Goal: Task Accomplishment & Management: Use online tool/utility

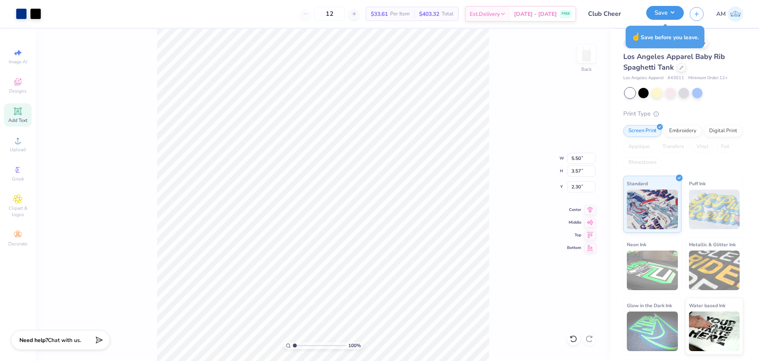
click at [661, 9] on button "Save" at bounding box center [665, 13] width 38 height 14
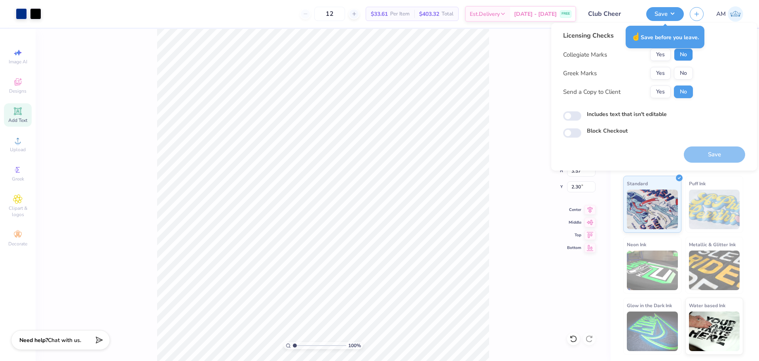
click at [688, 54] on button "No" at bounding box center [683, 54] width 19 height 13
click at [664, 90] on button "Yes" at bounding box center [660, 91] width 21 height 13
click at [574, 119] on input "Includes text that isn't editable" at bounding box center [572, 115] width 18 height 9
checkbox input "true"
click at [682, 75] on button "No" at bounding box center [683, 73] width 19 height 13
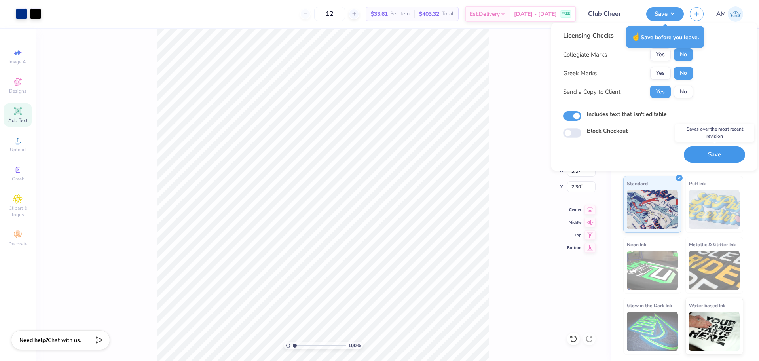
click at [713, 159] on button "Save" at bounding box center [714, 154] width 61 height 16
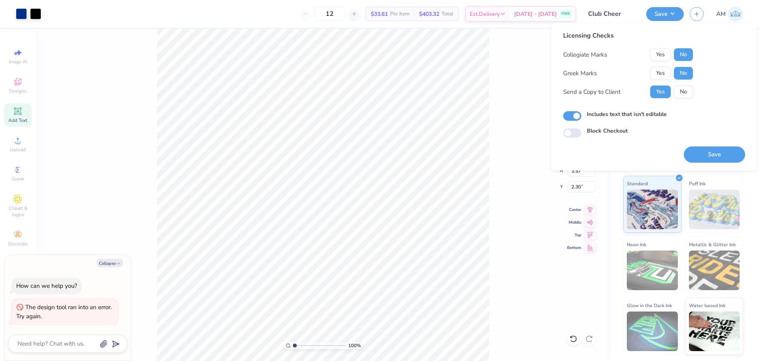
type textarea "x"
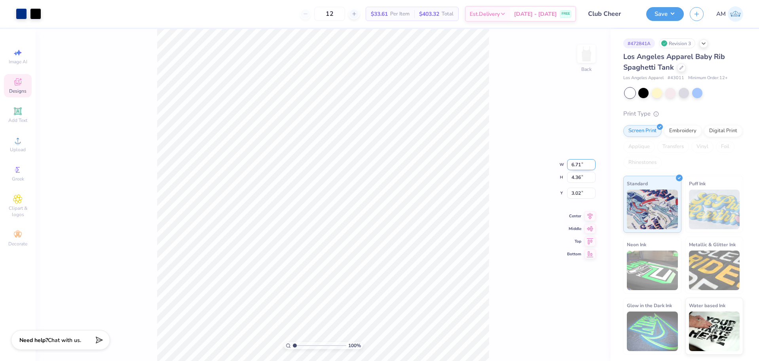
click at [579, 165] on input "6.71" at bounding box center [581, 164] width 28 height 11
type input "5.50"
type input "3.57"
click at [576, 185] on input "3.42" at bounding box center [581, 186] width 28 height 11
click at [573, 182] on input "3.42" at bounding box center [581, 186] width 28 height 11
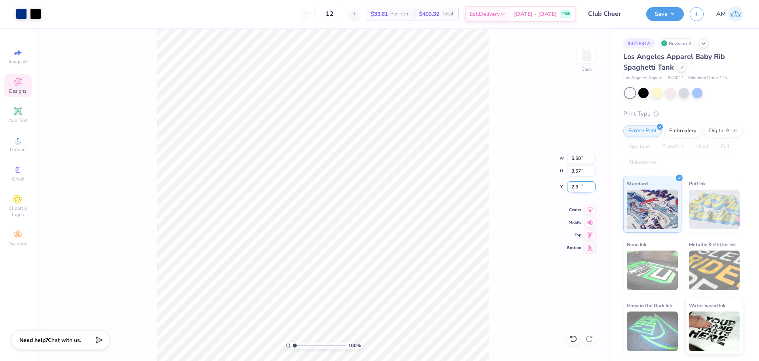
type input "2.30"
click at [351, 288] on li "Ungroup" at bounding box center [363, 289] width 62 height 15
drag, startPoint x: 295, startPoint y: 345, endPoint x: 307, endPoint y: 345, distance: 12.3
type input "3.42"
click at [307, 345] on input "range" at bounding box center [319, 345] width 53 height 7
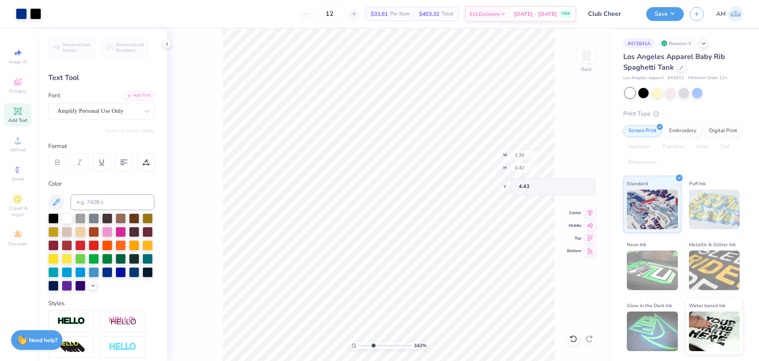
type input "1.21"
type input "0.53"
type input "4.00"
click at [20, 144] on icon at bounding box center [17, 140] width 9 height 9
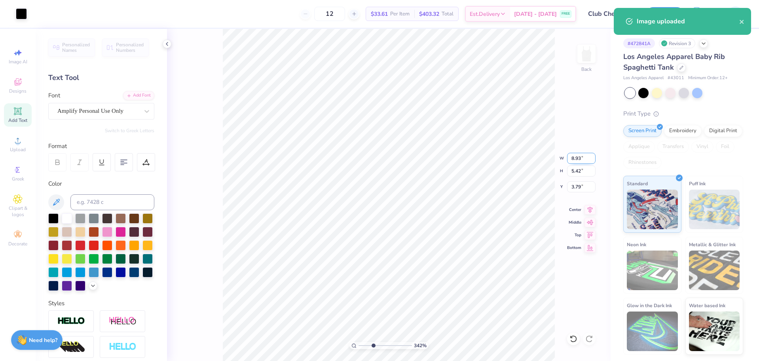
click at [574, 159] on input "8.93" at bounding box center [581, 158] width 28 height 11
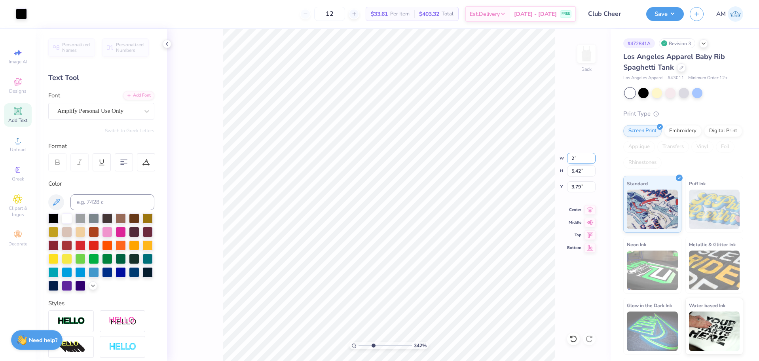
type input "2.00"
type input "1.21"
type input "4.06"
type input "1.28"
type input "0.78"
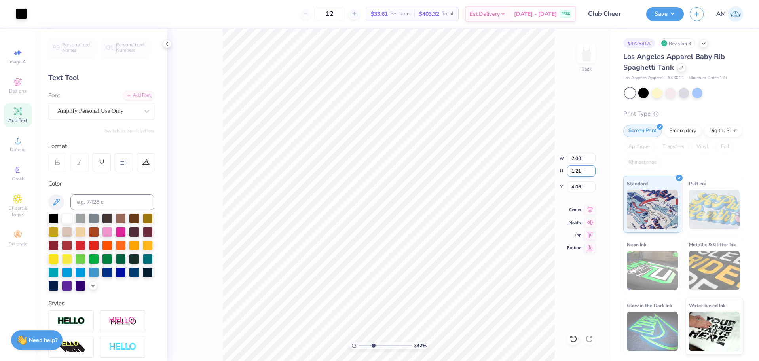
type input "4.50"
click at [574, 159] on input "1.28" at bounding box center [581, 158] width 28 height 11
type input "1.10"
type input "0.67"
type input "4.55"
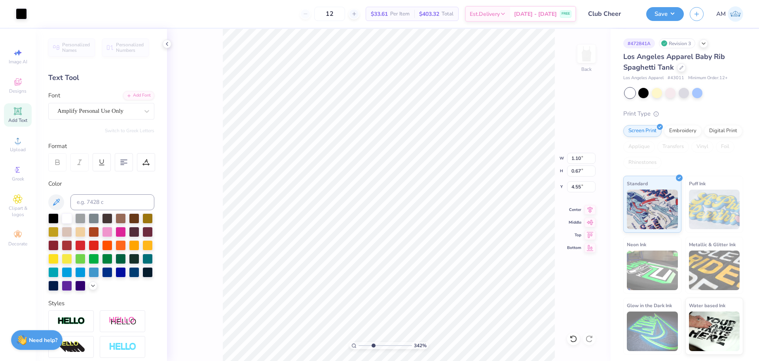
type input "0.81"
type input "4.09"
click at [577, 159] on input "1.10" at bounding box center [581, 158] width 28 height 11
type input "1.00"
type input "0.74"
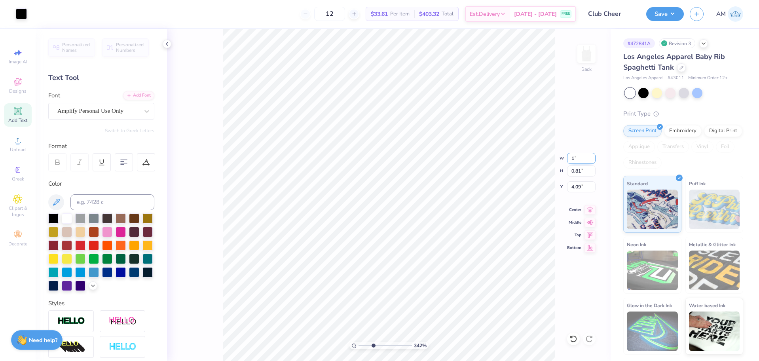
type input "4.13"
drag, startPoint x: 374, startPoint y: 344, endPoint x: 347, endPoint y: 347, distance: 26.6
type input "1"
click at [358, 347] on input "range" at bounding box center [384, 345] width 53 height 7
click at [420, 272] on li "Group" at bounding box center [430, 273] width 62 height 15
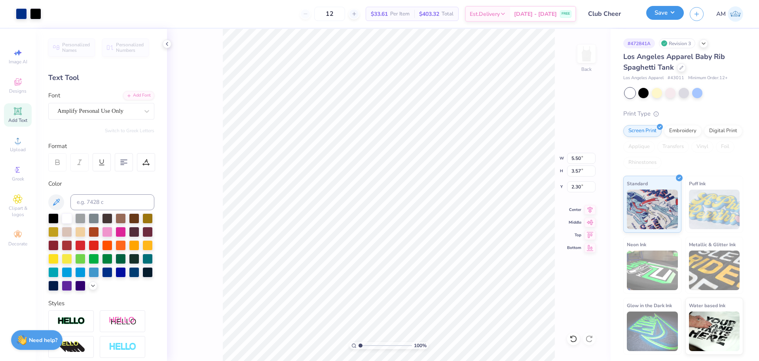
click at [666, 13] on button "Save" at bounding box center [665, 13] width 38 height 14
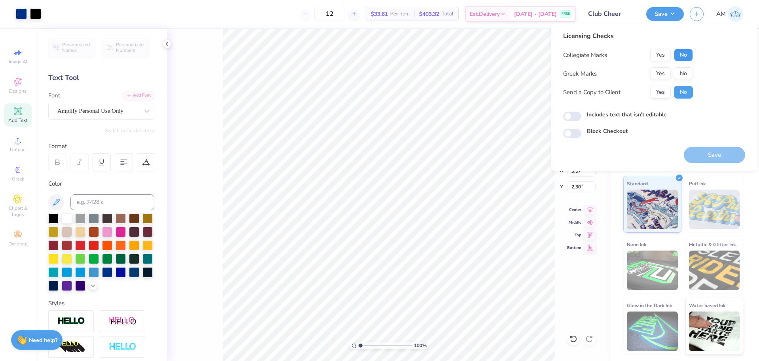
click at [683, 55] on button "No" at bounding box center [683, 55] width 19 height 13
click at [664, 88] on button "Yes" at bounding box center [660, 92] width 21 height 13
click at [577, 114] on input "Includes text that isn't editable" at bounding box center [572, 116] width 18 height 9
checkbox input "true"
click at [707, 160] on button "Save" at bounding box center [714, 155] width 61 height 16
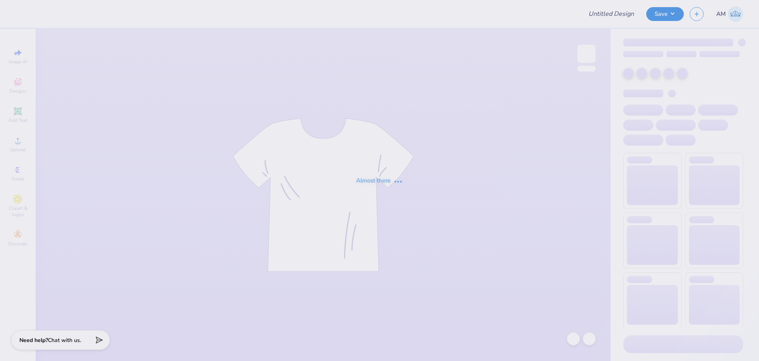
type input "Club Cheer set 1"
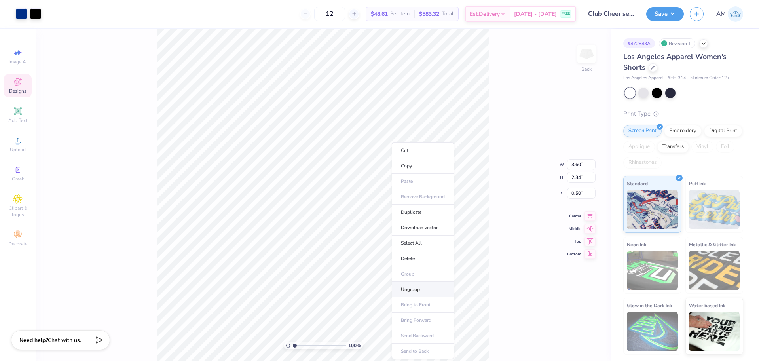
click at [413, 291] on li "Ungroup" at bounding box center [423, 289] width 62 height 15
click at [499, 209] on div "100 % Back W 3.60 3.60 " H 2.34 2.34 " Y 0.50 0.50 " Center Middle Top Bottom" at bounding box center [323, 195] width 575 height 332
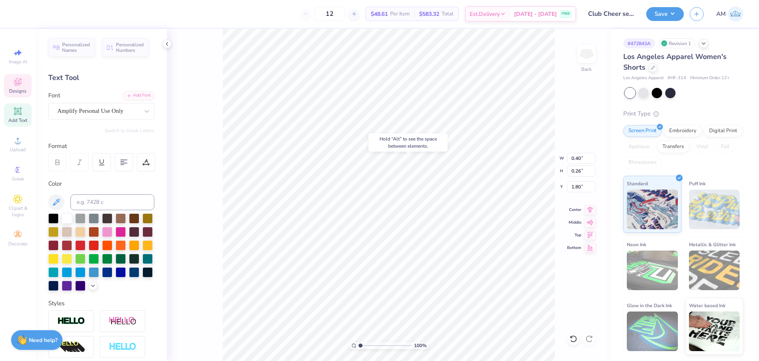
type input "1.80"
click at [571, 339] on icon at bounding box center [573, 339] width 8 height 8
click at [165, 46] on icon at bounding box center [167, 44] width 6 height 6
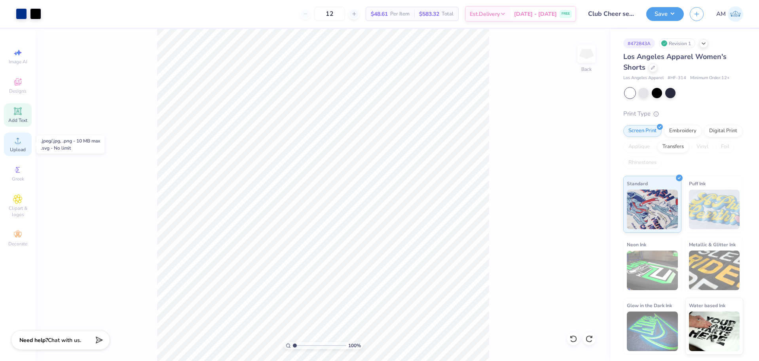
click at [24, 141] on div "Upload" at bounding box center [18, 144] width 28 height 23
type input "4.35"
type input "2.82"
type input "3.94"
click at [438, 274] on li "Group" at bounding box center [449, 273] width 62 height 15
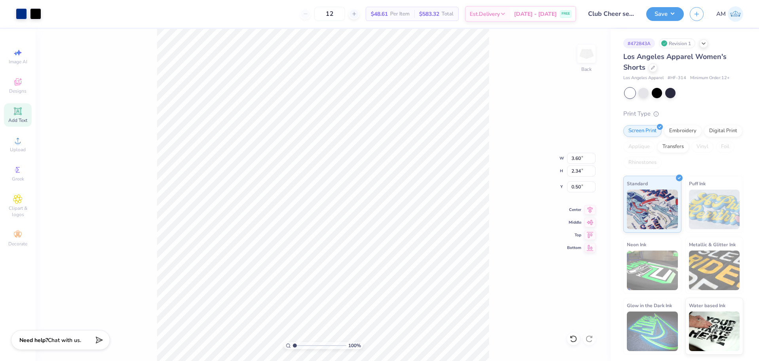
type input "4.35"
type input "2.82"
type input "3.94"
click at [571, 159] on input "4.35" at bounding box center [581, 158] width 28 height 11
type input "3.60"
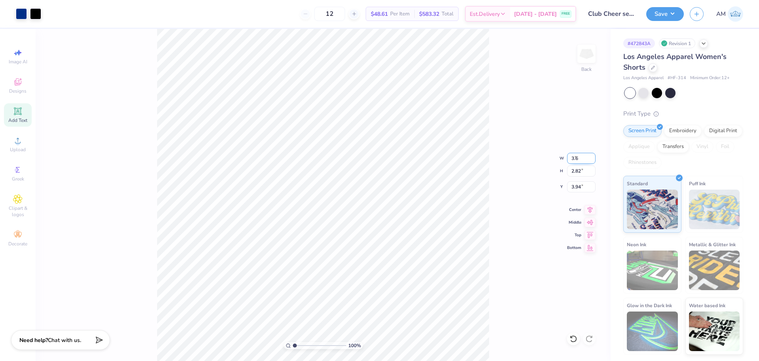
type input "2.34"
type input "4.18"
type input "4.25"
click at [495, 198] on div "100 % Back W 3.60 3.60 " H 2.34 2.34 " Y 4.25 4.25 " Center Middle Top Bottom" at bounding box center [323, 195] width 575 height 332
click at [573, 336] on icon at bounding box center [573, 338] width 7 height 7
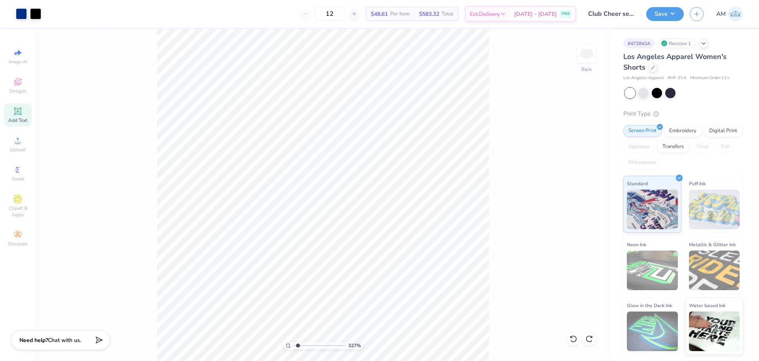
drag, startPoint x: 307, startPoint y: 345, endPoint x: 292, endPoint y: 347, distance: 14.3
click at [293, 347] on input "range" at bounding box center [319, 345] width 53 height 7
click at [21, 143] on icon at bounding box center [17, 140] width 9 height 9
type input "1.22152498603933"
type input "4.63"
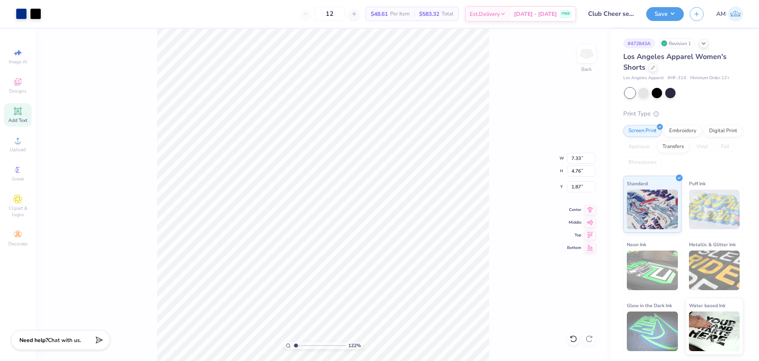
type input "3.00"
type input "3.63"
type input "1.22152498603933"
type input "4.02"
click at [314, 193] on div "122 % Back W 4.63 4.63 " H 3.00 3.00 " Y 4.02 4.02 " Center Middle Top Bottom" at bounding box center [323, 195] width 575 height 332
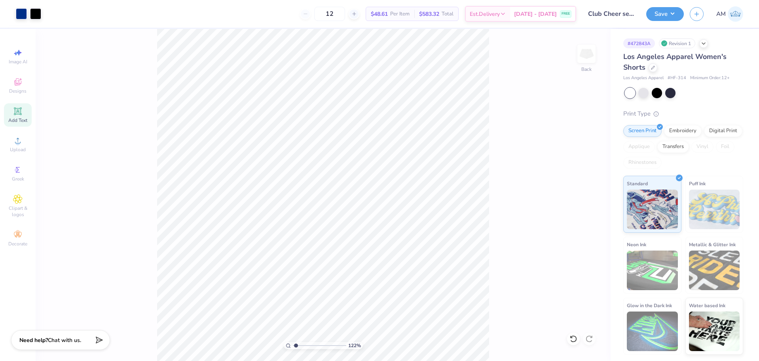
drag, startPoint x: 495, startPoint y: 295, endPoint x: 497, endPoint y: 326, distance: 30.9
click at [499, 328] on div "122 % Back" at bounding box center [323, 195] width 575 height 332
click at [11, 146] on div "Upload" at bounding box center [18, 144] width 28 height 23
click at [12, 142] on div "Upload" at bounding box center [18, 144] width 28 height 23
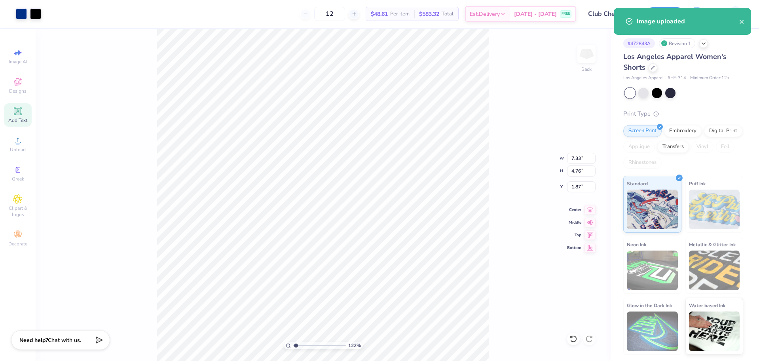
type input "1.22152498603933"
type input "3.60"
type input "2.34"
type input "0.50"
type input "1.22152498603933"
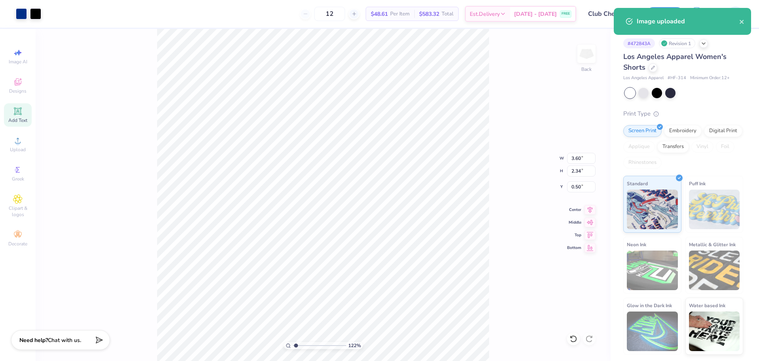
type input "7.33"
type input "4.76"
type input "1.87"
type input "1.22152498603933"
type input "2.41"
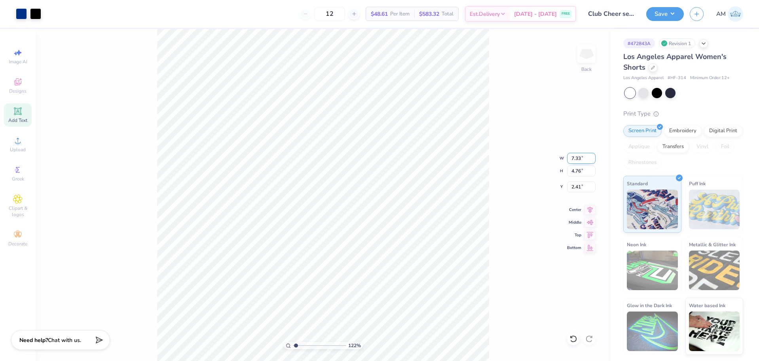
click at [576, 158] on input "7.33" at bounding box center [581, 158] width 28 height 11
type input "3.6"
type input "1.22152498603933"
type input "3.60"
type input "2.34"
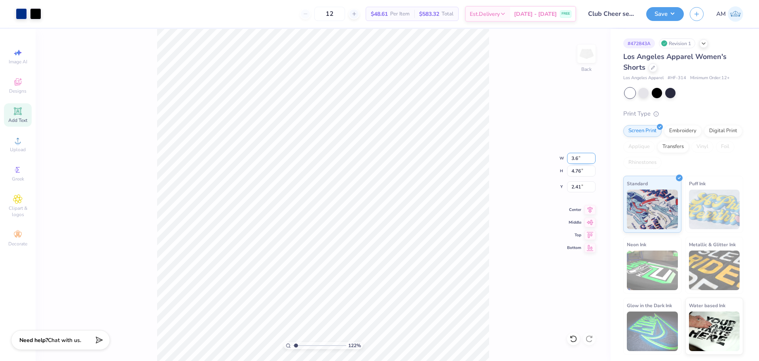
type input "3.62"
type input "1.22152498603933"
type input "3.64"
click at [326, 110] on div "122 % Back W 3.60 3.60 " H 2.34 2.34 " Y 3.64 3.64 " Center Middle Top Bottom" at bounding box center [323, 195] width 575 height 332
type input "1.22152498603933"
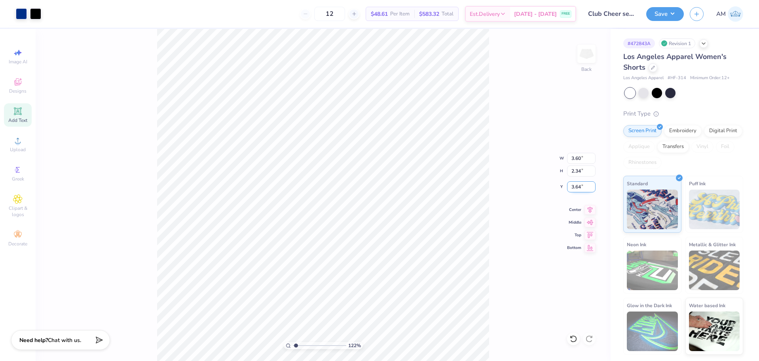
click at [575, 184] on input "3.64" at bounding box center [581, 186] width 28 height 11
type input ".5"
type input "1.22152498603933"
type input "0.50"
click at [501, 154] on div "122 % Back W 3.60 3.60 " H 2.34 2.34 " Y 0.50 0.50 " Center Middle Top Bottom" at bounding box center [323, 195] width 575 height 332
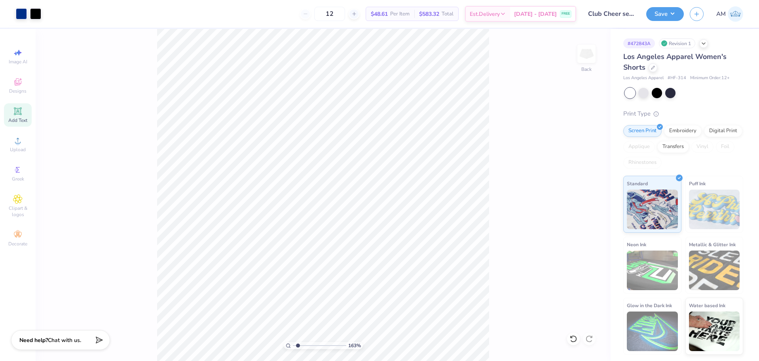
click at [298, 344] on input "range" at bounding box center [319, 345] width 53 height 7
click at [297, 346] on input "range" at bounding box center [319, 345] width 53 height 7
type input "1.0443969153401"
click at [12, 139] on div "Upload" at bounding box center [18, 144] width 28 height 23
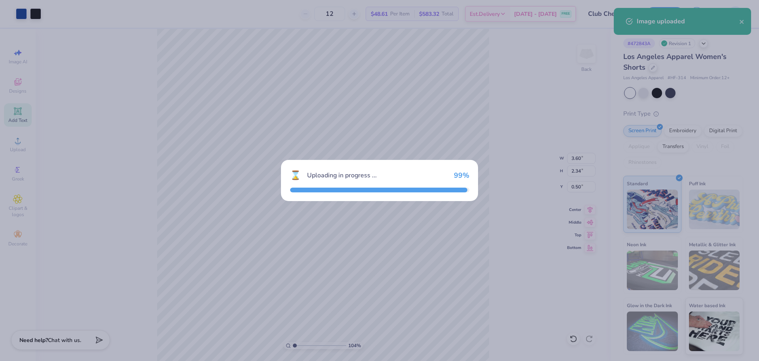
type input "7.33"
type input "4.76"
type input "1.87"
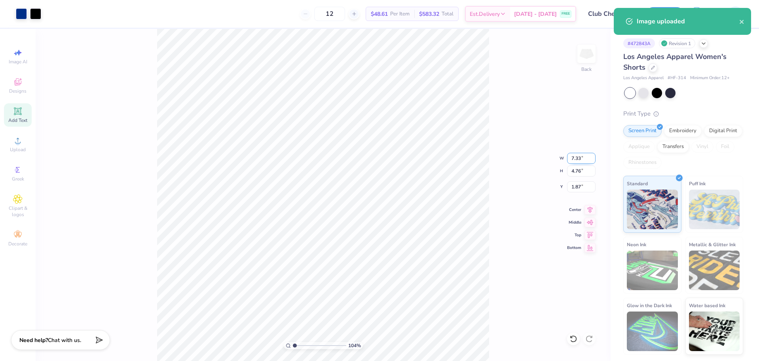
click at [575, 161] on input "7.33" at bounding box center [581, 158] width 28 height 11
type input "3.50"
type input "2.27"
type input "3.11"
click at [575, 187] on input "3.11" at bounding box center [581, 186] width 28 height 11
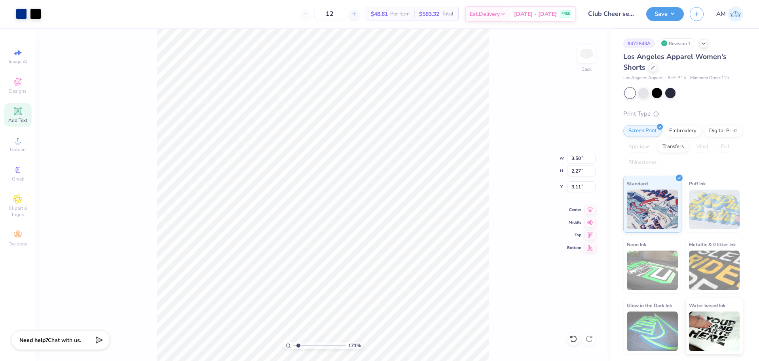
click at [298, 345] on input "range" at bounding box center [319, 345] width 53 height 7
drag, startPoint x: 298, startPoint y: 346, endPoint x: 279, endPoint y: 348, distance: 18.7
type input "1"
click at [293, 348] on input "range" at bounding box center [319, 345] width 53 height 7
click at [15, 145] on icon at bounding box center [17, 140] width 9 height 9
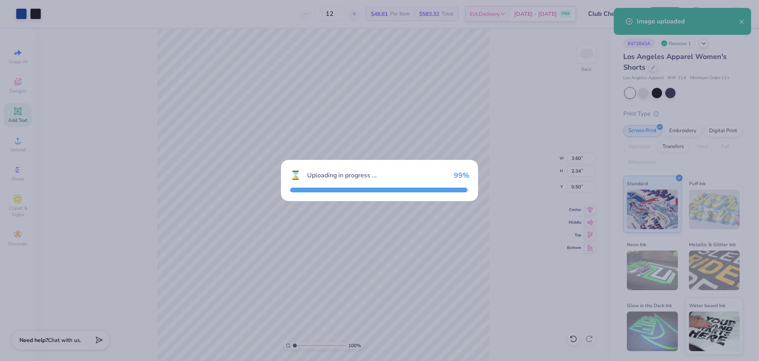
type input "7.33"
type input "4.76"
type input "1.87"
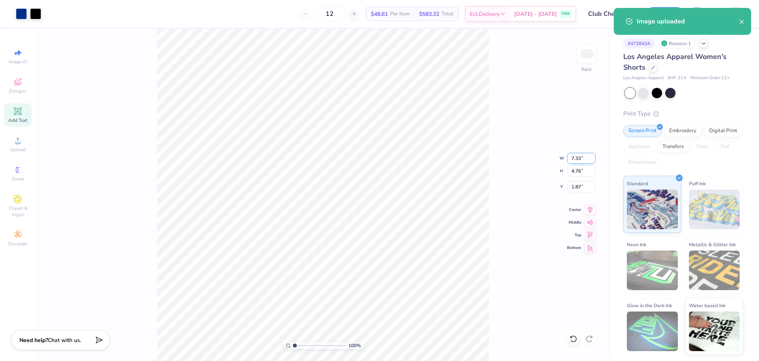
click at [574, 157] on input "7.33" at bounding box center [581, 158] width 28 height 11
type input "3.60"
type input "2.34"
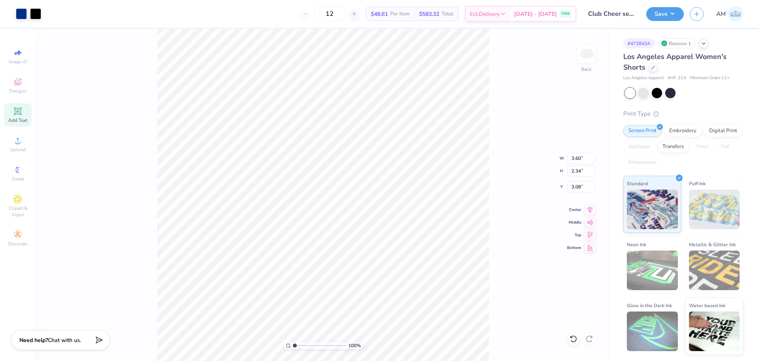
type input "0.50"
click at [576, 184] on input "3.08" at bounding box center [581, 186] width 28 height 11
type input "0.50"
click at [331, 116] on div "100 % Back" at bounding box center [323, 195] width 575 height 332
click at [12, 146] on div "Upload" at bounding box center [18, 144] width 28 height 23
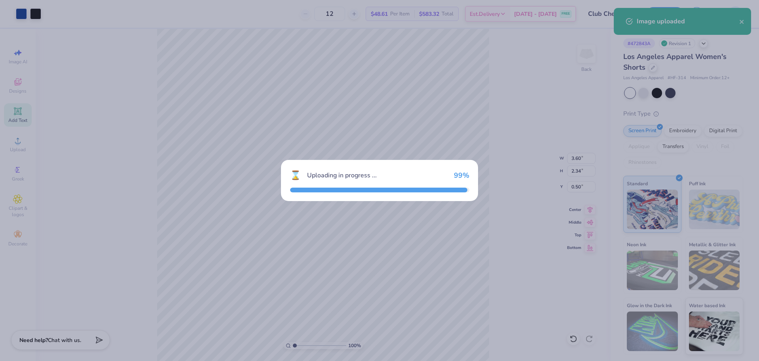
type input "7.33"
type input "4.76"
type input "1.87"
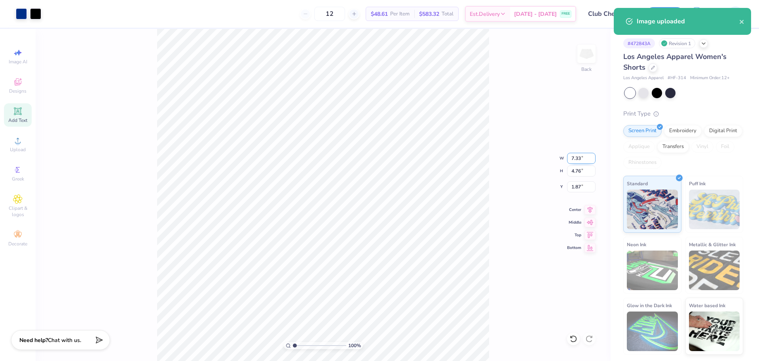
click at [572, 158] on input "7.33" at bounding box center [581, 158] width 28 height 11
type input "3.60"
type input "2.34"
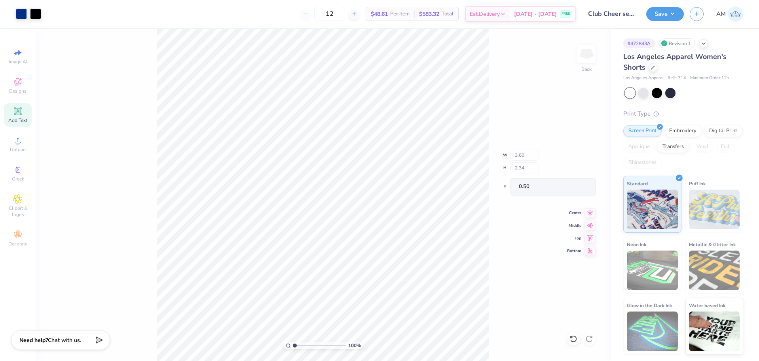
type input "3.08"
click at [572, 186] on input "3.08" at bounding box center [581, 186] width 28 height 11
type input "0.50"
drag, startPoint x: 494, startPoint y: 167, endPoint x: 490, endPoint y: 198, distance: 31.9
click at [493, 167] on div "100 % Back W 3.60 3.60 " H 2.34 2.34 " Y 0.50 0.50 " Center Middle Top Bottom" at bounding box center [323, 195] width 575 height 332
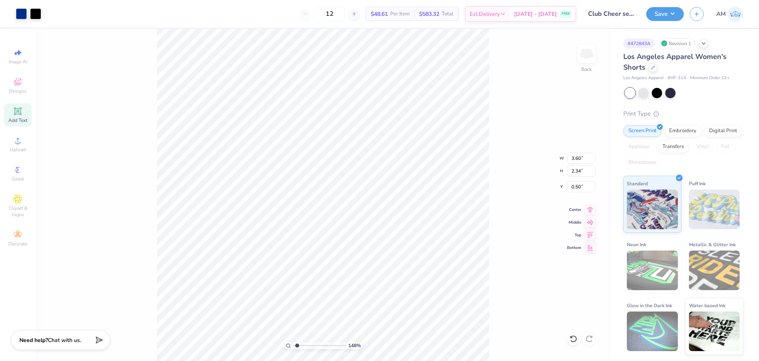
click at [297, 346] on input "range" at bounding box center [319, 345] width 53 height 7
click at [663, 20] on button "Save" at bounding box center [665, 13] width 38 height 14
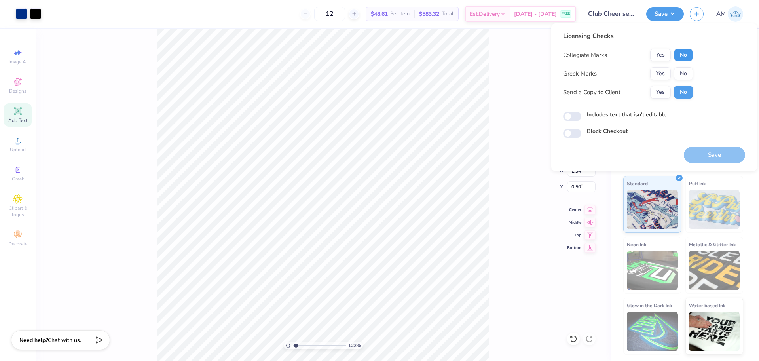
click at [683, 57] on button "No" at bounding box center [683, 55] width 19 height 13
click at [683, 72] on button "No" at bounding box center [683, 73] width 19 height 13
click at [659, 87] on button "Yes" at bounding box center [660, 92] width 21 height 13
type input "1.22152498603933"
click at [562, 114] on div "Licensing Checks Collegiate Marks Yes No Greek Marks Yes No Send a Copy to Clie…" at bounding box center [654, 97] width 206 height 148
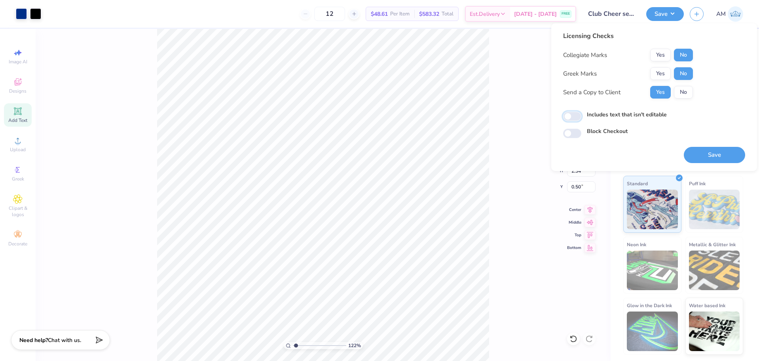
click at [569, 116] on input "Includes text that isn't editable" at bounding box center [572, 116] width 18 height 9
checkbox input "true"
click at [708, 152] on button "Save" at bounding box center [714, 155] width 61 height 16
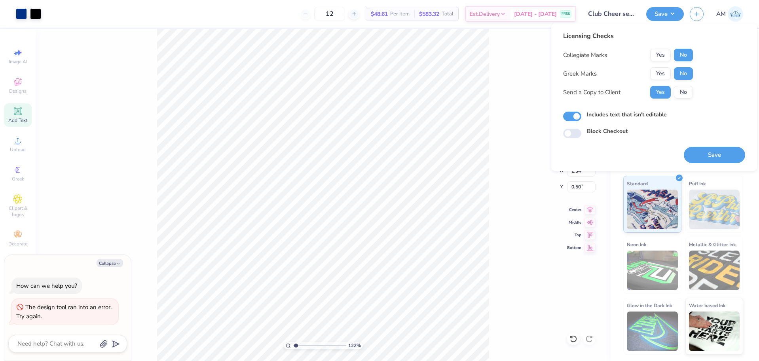
type input "1.22152498603933"
type textarea "x"
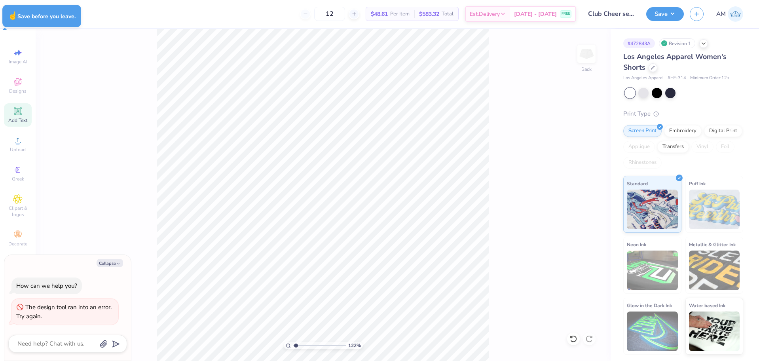
type input "1.22152498603933"
type textarea "x"
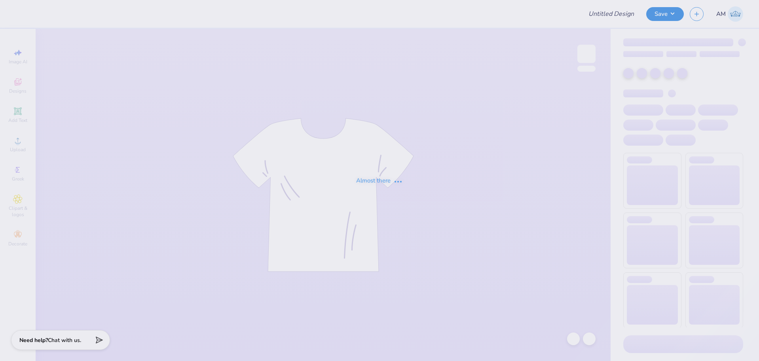
type input "Club Cheer"
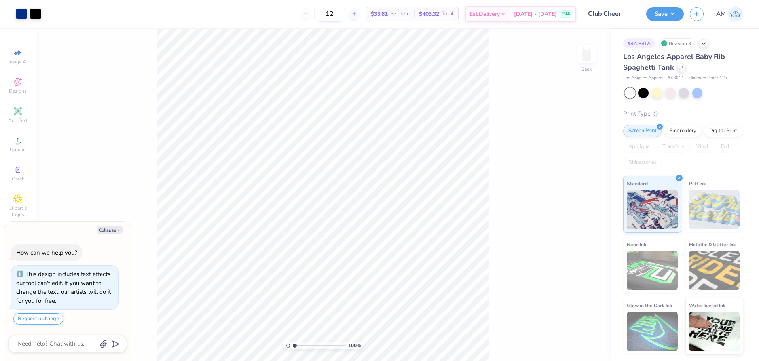
type textarea "x"
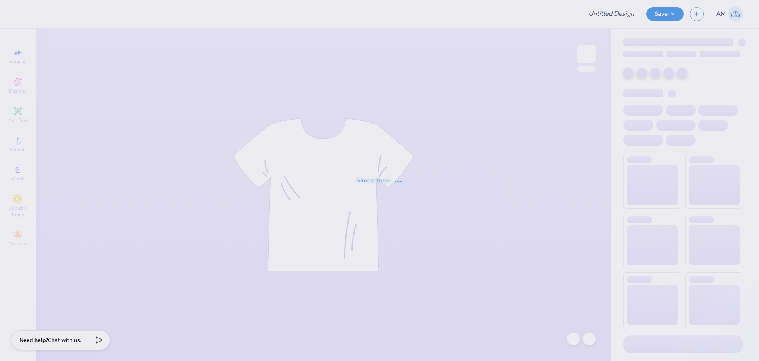
type input "Club Cheer set 1"
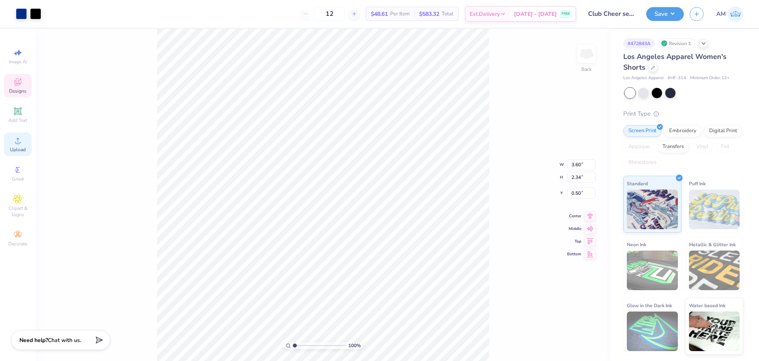
click at [23, 143] on div "Upload" at bounding box center [18, 144] width 28 height 23
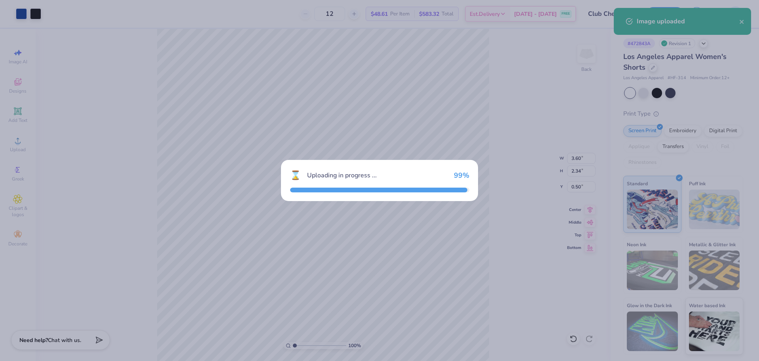
type input "7.33"
type input "4.76"
type input "1.87"
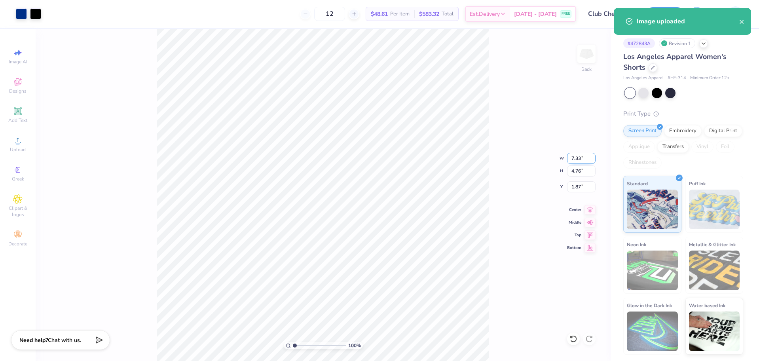
click at [577, 159] on input "7.33" at bounding box center [581, 158] width 28 height 11
type input "3.60"
type input "2.34"
type input "3.08"
click at [576, 186] on input "3.08" at bounding box center [581, 186] width 28 height 11
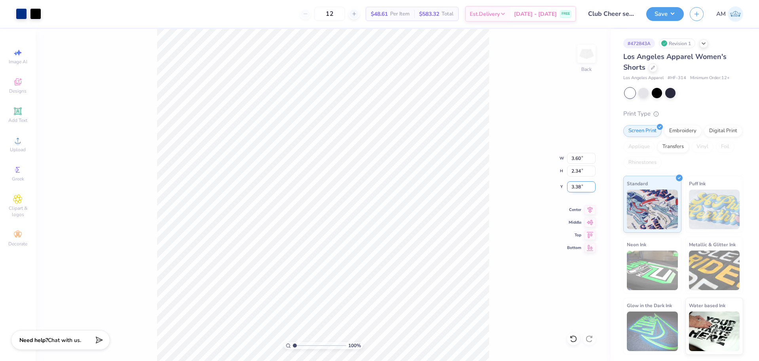
type input "3.47"
click at [575, 190] on input "3.47" at bounding box center [581, 186] width 28 height 11
click at [574, 186] on input "3.47" at bounding box center [581, 186] width 28 height 11
type input "0.50"
click at [662, 13] on button "Save" at bounding box center [665, 13] width 38 height 14
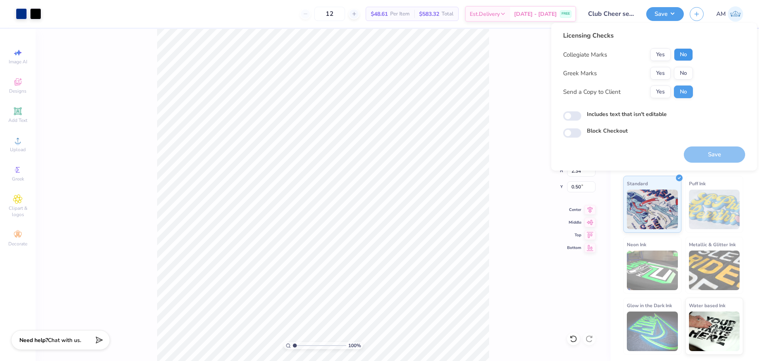
click at [686, 53] on button "No" at bounding box center [683, 54] width 19 height 13
click at [683, 71] on button "No" at bounding box center [683, 73] width 19 height 13
click at [666, 87] on button "Yes" at bounding box center [660, 91] width 21 height 13
click at [576, 114] on input "Includes text that isn't editable" at bounding box center [572, 115] width 18 height 9
checkbox input "true"
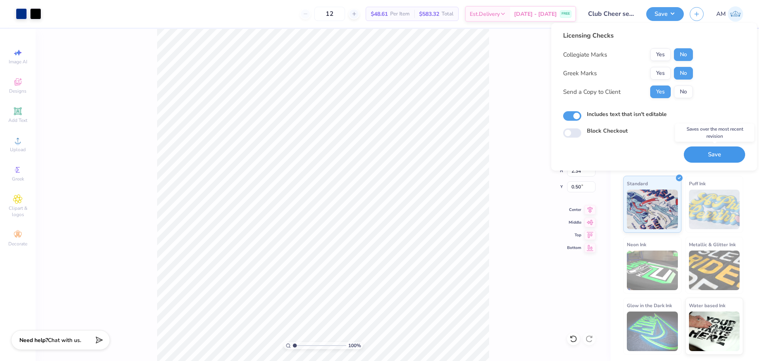
click at [710, 153] on button "Save" at bounding box center [714, 154] width 61 height 16
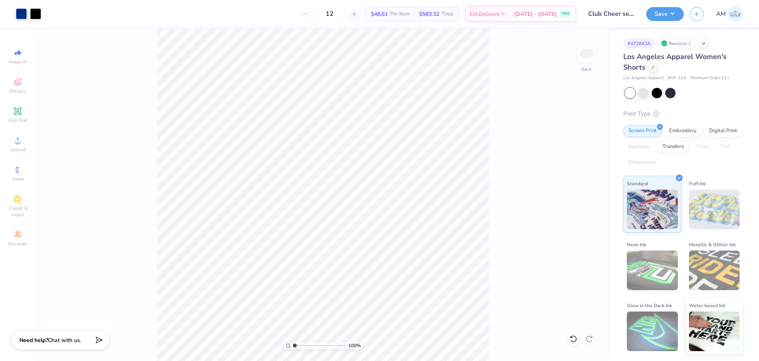
click at [100, 25] on div "Art colors 12 $48.61 Per Item $583.32 Total Est. Delivery Aug 27 - 30 FREE Desi…" at bounding box center [379, 180] width 759 height 361
click at [590, 58] on img at bounding box center [587, 54] width 32 height 32
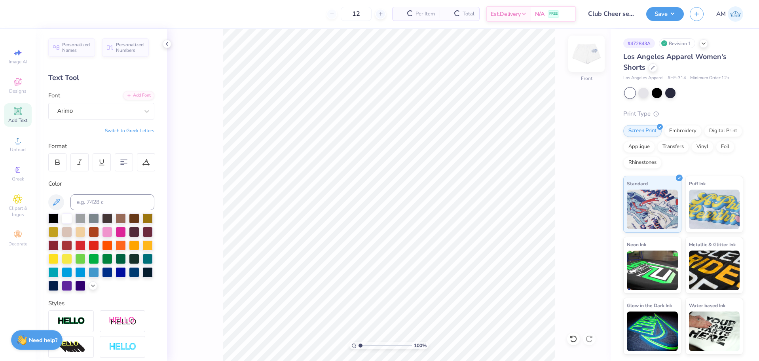
click at [586, 55] on img at bounding box center [587, 54] width 32 height 32
click at [651, 4] on div "Save AM" at bounding box center [702, 14] width 113 height 28
click at [660, 7] on button "Save" at bounding box center [665, 13] width 38 height 14
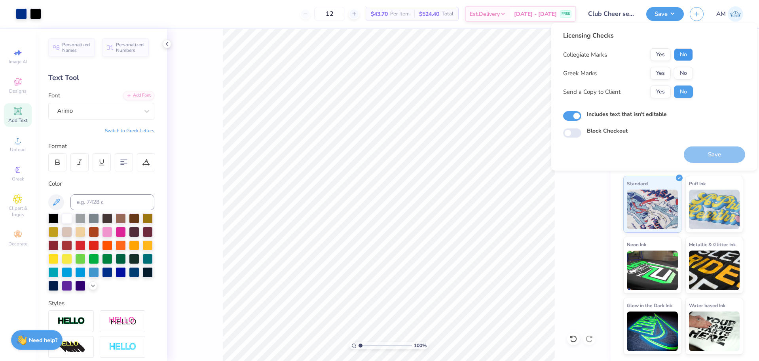
click at [686, 57] on button "No" at bounding box center [683, 54] width 19 height 13
click at [684, 70] on button "No" at bounding box center [683, 73] width 19 height 13
click at [658, 90] on button "Yes" at bounding box center [660, 91] width 21 height 13
click at [708, 157] on button "Save" at bounding box center [714, 154] width 61 height 16
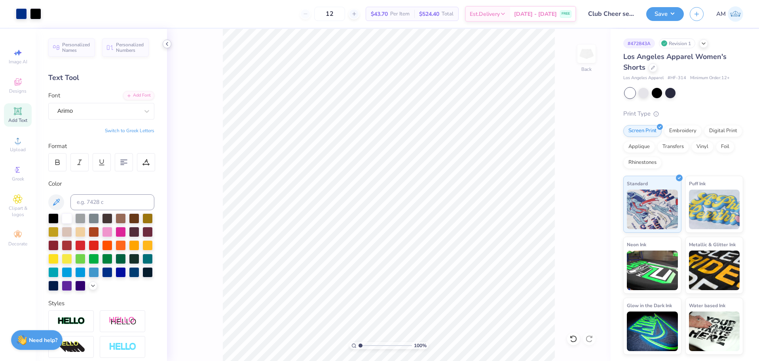
click at [167, 47] on div at bounding box center [167, 44] width 9 height 9
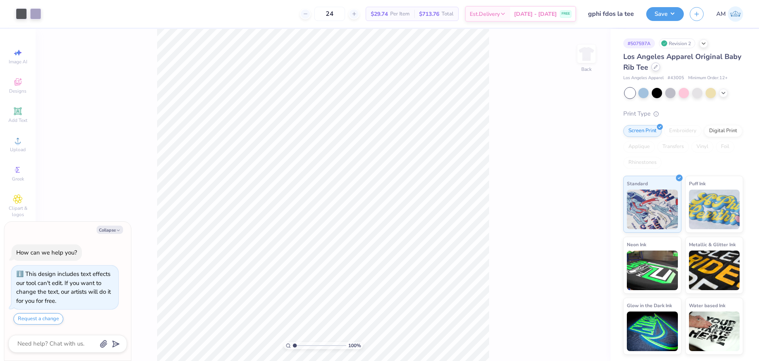
click at [656, 70] on div at bounding box center [655, 67] width 9 height 9
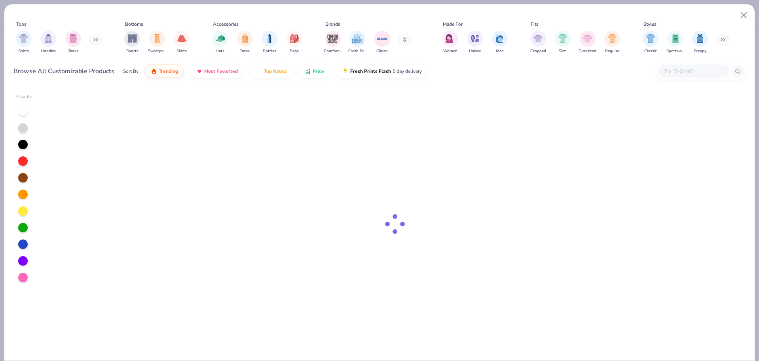
type textarea "x"
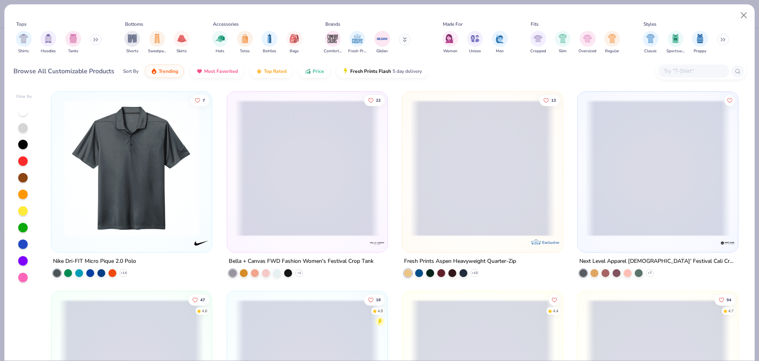
click at [693, 72] on input "text" at bounding box center [693, 70] width 61 height 9
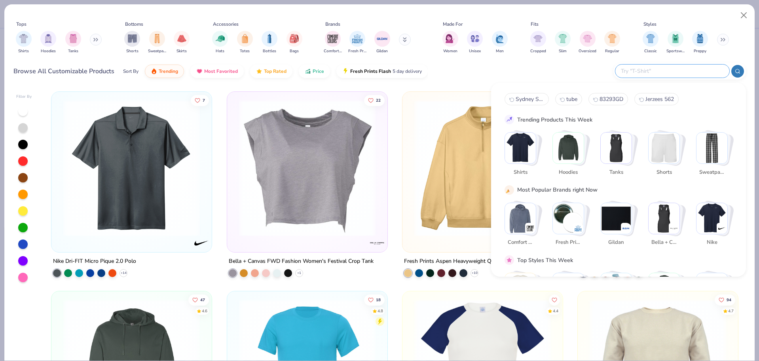
paste input "43035"
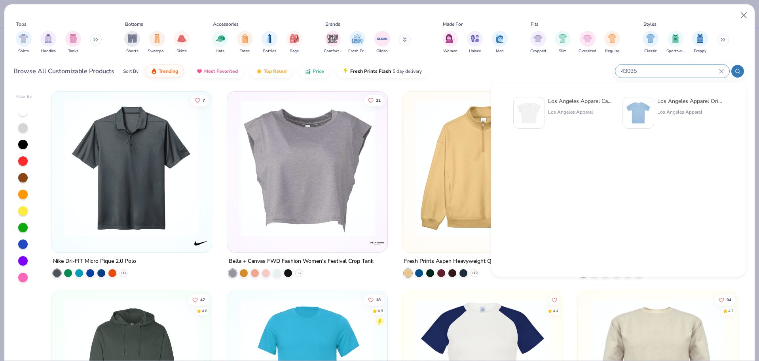
type input "43035"
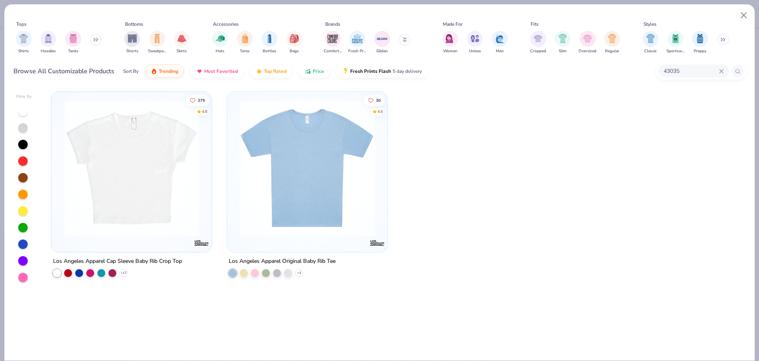
click at [104, 195] on img at bounding box center [131, 168] width 144 height 137
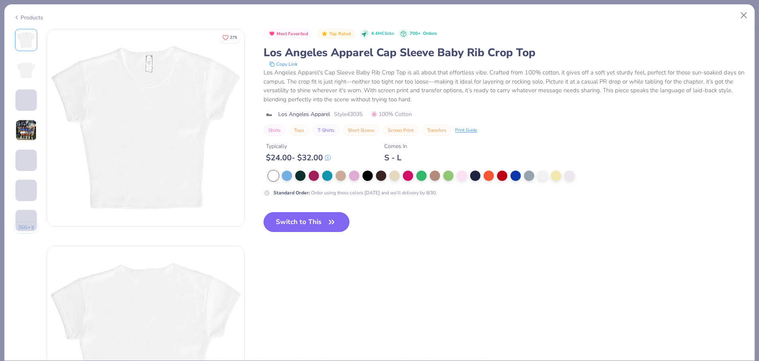
click at [309, 226] on button "Switch to This" at bounding box center [307, 222] width 86 height 20
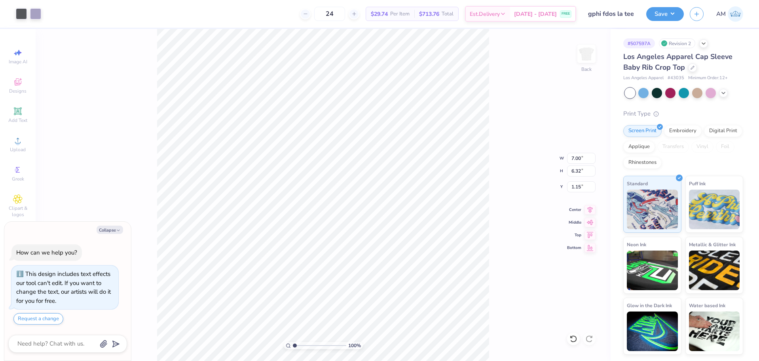
type textarea "x"
type input "1.15"
type textarea "x"
click at [578, 184] on input "1.18" at bounding box center [581, 186] width 28 height 11
type input "2"
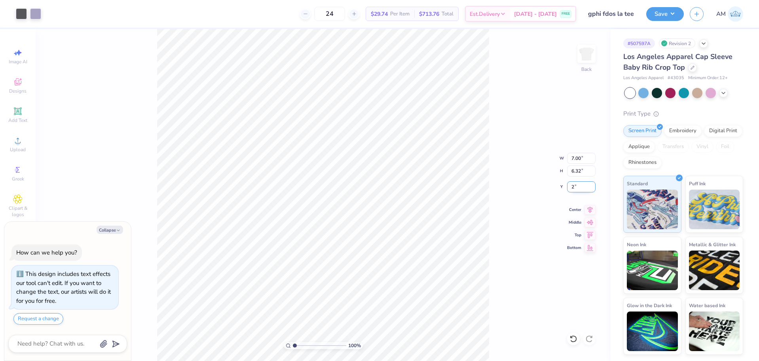
type textarea "x"
type input "2.00"
click at [114, 232] on button "Collapse" at bounding box center [110, 230] width 27 height 8
type textarea "x"
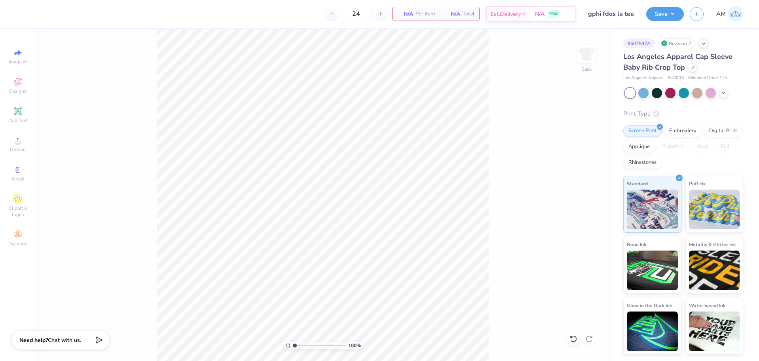
click at [15, 144] on icon at bounding box center [17, 140] width 9 height 9
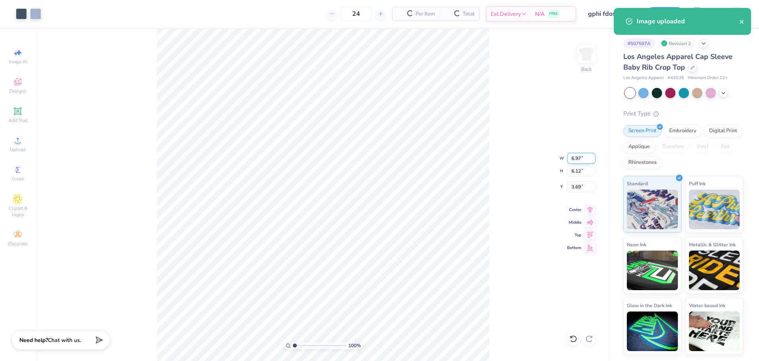
click at [577, 160] on input "6.97" at bounding box center [581, 158] width 28 height 11
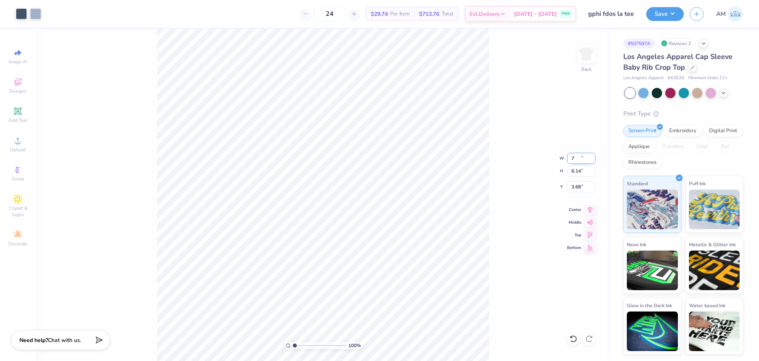
type input "7.00"
type input "6.14"
click at [575, 187] on input "3.68" at bounding box center [581, 186] width 28 height 11
type input "2.00"
click at [517, 122] on div "100 % Back W 7.00 7.00 " H 6.14 6.14 " Y 2.00 2.00 " Center Middle Top Bottom" at bounding box center [323, 195] width 575 height 332
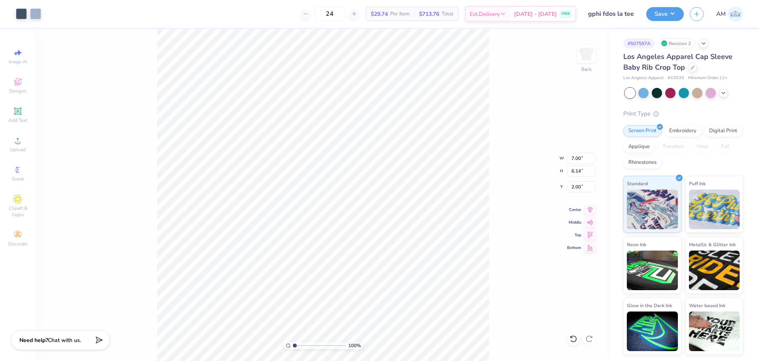
click at [17, 145] on div "Upload" at bounding box center [18, 144] width 28 height 23
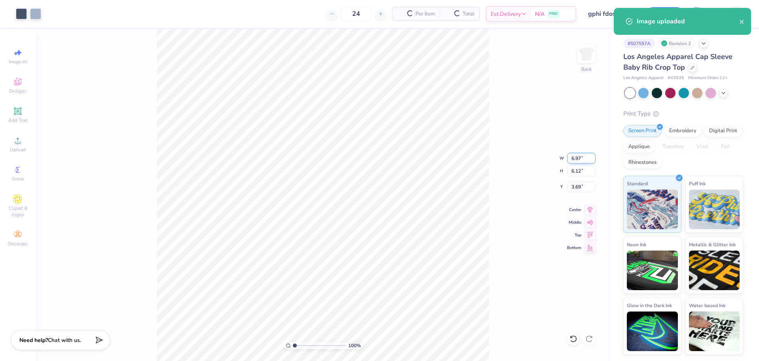
click at [575, 154] on input "6.97" at bounding box center [581, 158] width 28 height 11
click at [576, 184] on input "3.69" at bounding box center [581, 186] width 28 height 11
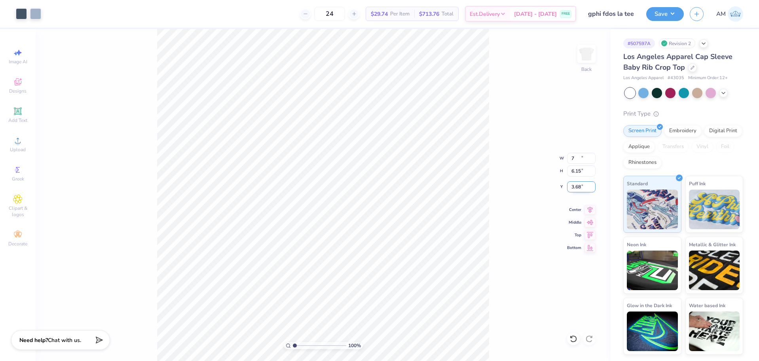
type input "7.00"
type input "6.15"
click at [577, 186] on input "3.68" at bounding box center [581, 186] width 28 height 11
type input "2.00"
click at [672, 14] on button "Save" at bounding box center [665, 13] width 38 height 14
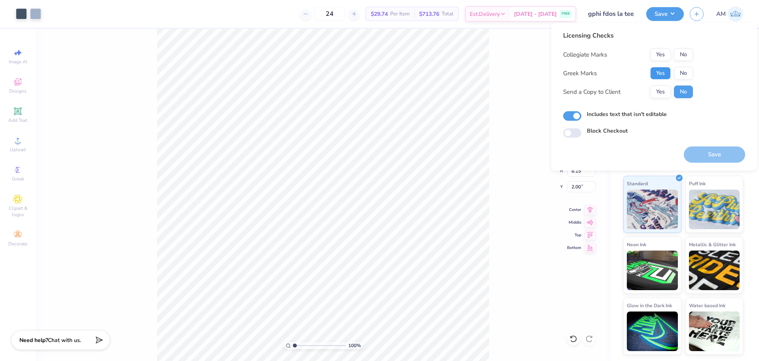
click at [660, 73] on button "Yes" at bounding box center [660, 73] width 21 height 13
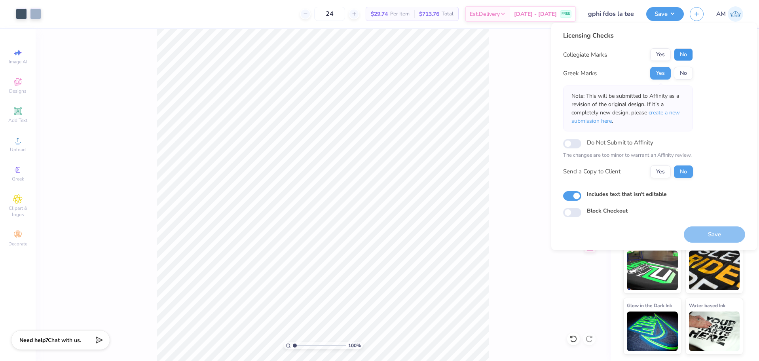
click at [680, 56] on button "No" at bounding box center [683, 54] width 19 height 13
click at [660, 172] on button "Yes" at bounding box center [660, 171] width 21 height 13
click at [729, 234] on button "Save" at bounding box center [714, 234] width 61 height 16
